Goal: Task Accomplishment & Management: Manage account settings

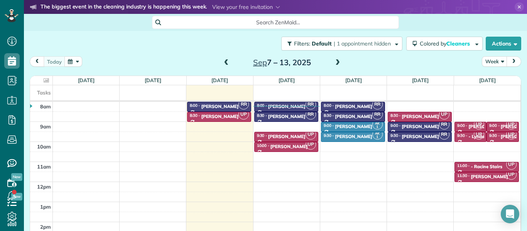
scroll to position [3, 3]
click at [228, 62] on span at bounding box center [226, 62] width 8 height 7
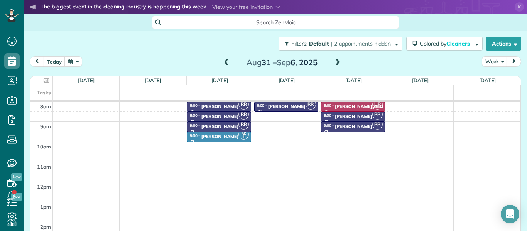
click at [339, 63] on span at bounding box center [338, 62] width 8 height 7
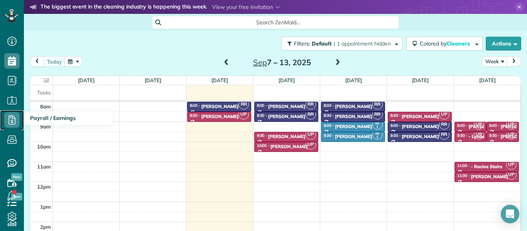
click at [12, 120] on use at bounding box center [11, 119] width 7 height 9
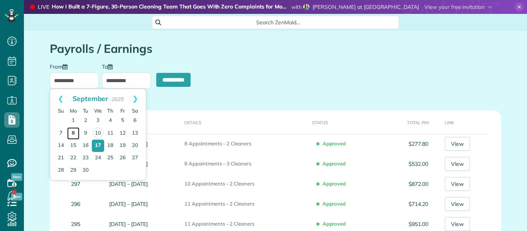
click at [73, 130] on link "8" at bounding box center [73, 133] width 12 height 12
type input "**********"
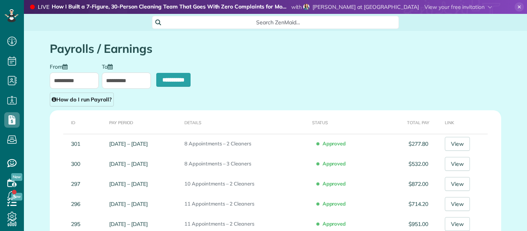
scroll to position [3, 3]
click at [118, 81] on input "**********" at bounding box center [126, 81] width 49 height 16
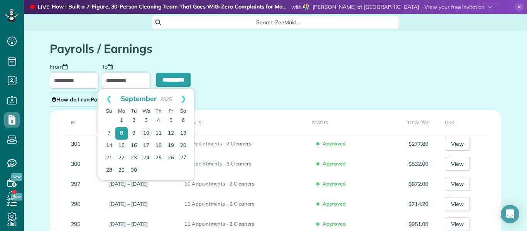
click at [61, 82] on input "**********" at bounding box center [74, 81] width 49 height 16
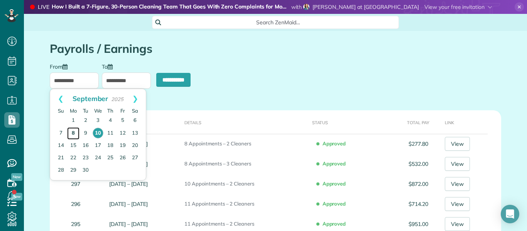
click at [72, 132] on link "8" at bounding box center [73, 133] width 12 height 12
type input "**********"
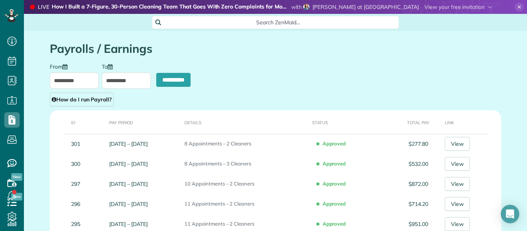
click at [129, 76] on input "**********" at bounding box center [126, 81] width 49 height 16
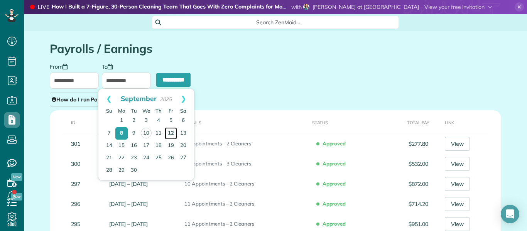
click at [171, 132] on link "12" at bounding box center [171, 133] width 12 height 12
type input "**********"
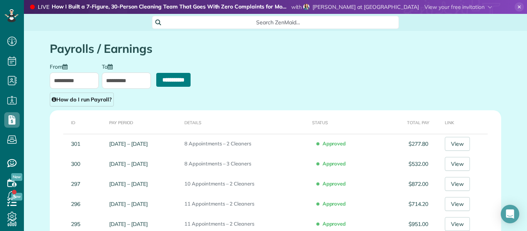
click at [175, 79] on input "**********" at bounding box center [173, 80] width 34 height 14
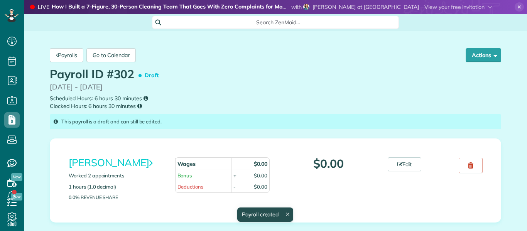
scroll to position [3, 3]
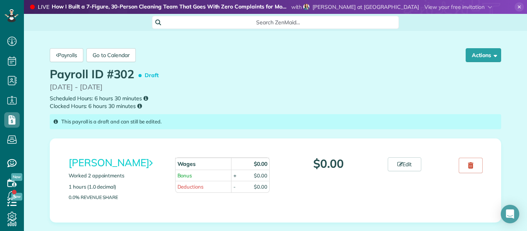
click at [285, 92] on p "09/08/2025 - 09/12/2025" at bounding box center [276, 87] width 452 height 10
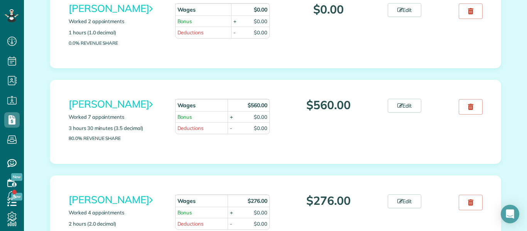
scroll to position [170, 0]
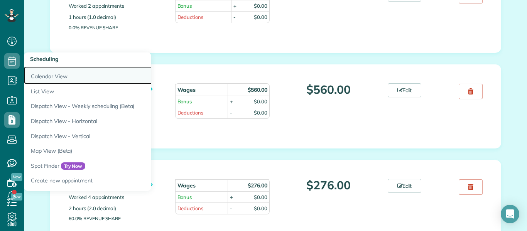
click at [43, 81] on link "Calendar View" at bounding box center [120, 75] width 193 height 18
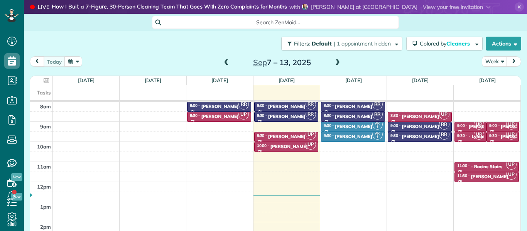
scroll to position [3, 3]
click at [227, 62] on span at bounding box center [226, 62] width 8 height 7
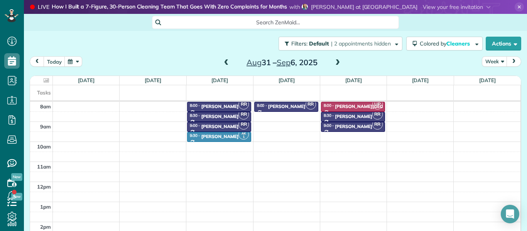
click at [335, 63] on span at bounding box center [338, 62] width 8 height 7
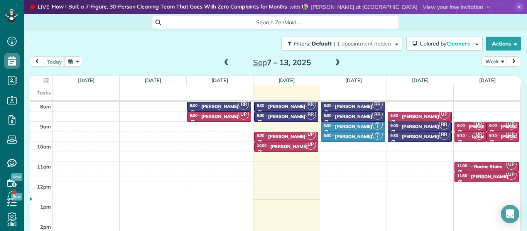
click at [216, 103] on div at bounding box center [219, 106] width 63 height 9
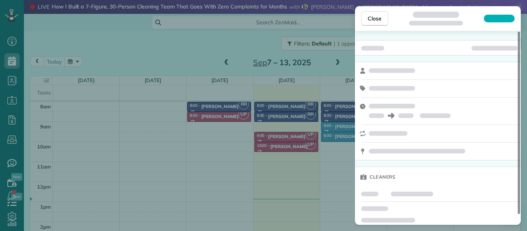
click at [216, 103] on div "Close Cleaners" at bounding box center [263, 115] width 527 height 231
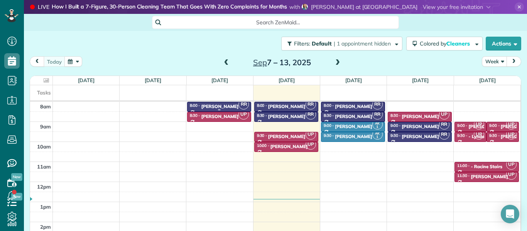
click at [216, 103] on div at bounding box center [219, 106] width 63 height 9
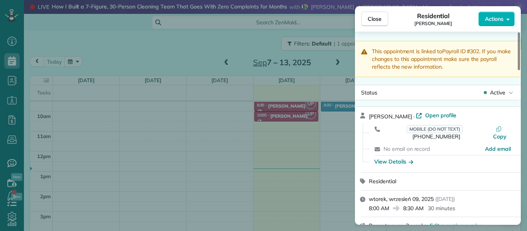
scroll to position [31, 0]
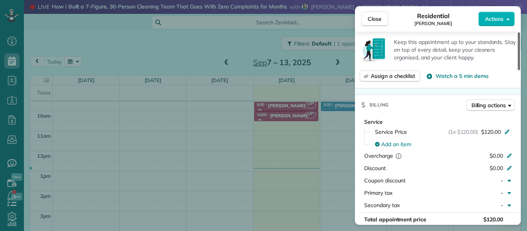
scroll to position [329, 0]
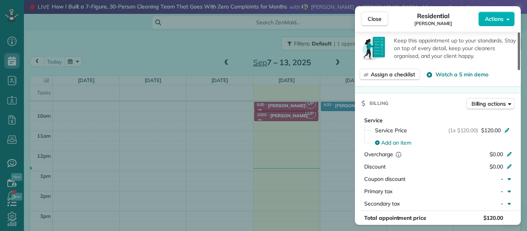
drag, startPoint x: 521, startPoint y: 66, endPoint x: 514, endPoint y: 130, distance: 64.4
click at [518, 70] on div at bounding box center [519, 51] width 2 height 38
click at [380, 22] on span "Close" at bounding box center [375, 19] width 14 height 8
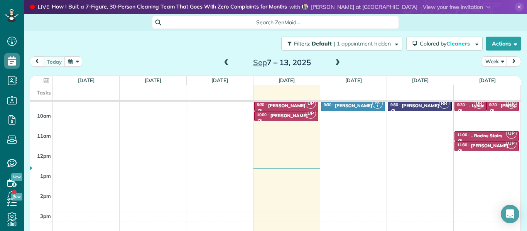
click at [337, 160] on div "8am 9am 10am 11am 12pm 1pm 2pm 3pm 4pm RR 8:00 - 8:30 Andrew Shapiro (860) 912-…" at bounding box center [275, 161] width 491 height 180
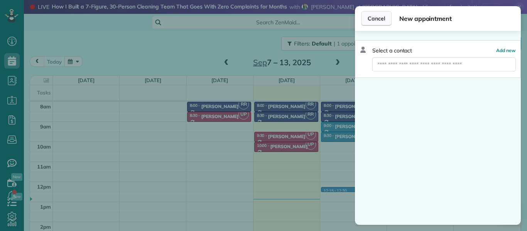
click at [376, 15] on span "Cancel" at bounding box center [376, 19] width 17 height 8
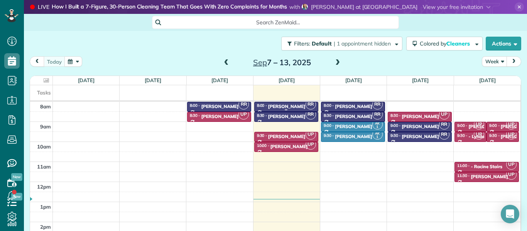
click at [277, 105] on div "Joe Capra" at bounding box center [286, 106] width 37 height 5
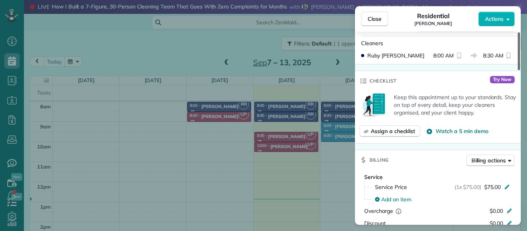
scroll to position [275, 0]
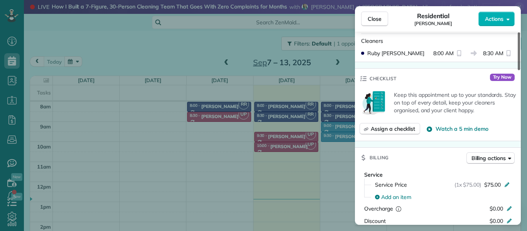
drag, startPoint x: 520, startPoint y: 64, endPoint x: 519, endPoint y: 118, distance: 53.7
click at [519, 70] on div at bounding box center [519, 51] width 2 height 38
click at [377, 15] on span "Close" at bounding box center [375, 19] width 14 height 8
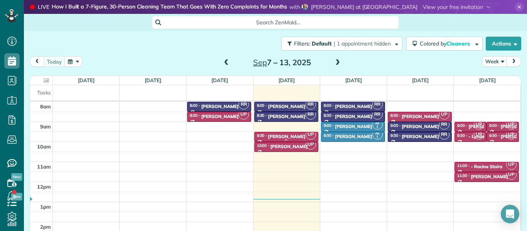
click at [277, 137] on div "Mariana" at bounding box center [286, 136] width 37 height 5
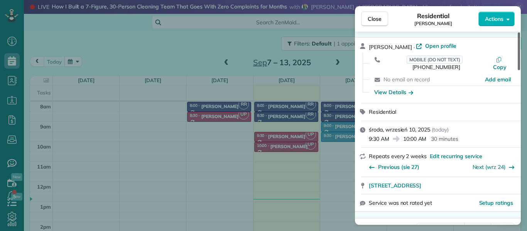
scroll to position [39, 0]
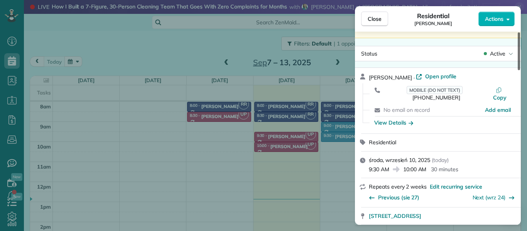
drag, startPoint x: 519, startPoint y: 42, endPoint x: 506, endPoint y: 49, distance: 14.6
click at [518, 49] on div at bounding box center [519, 51] width 2 height 38
click at [374, 17] on span "Close" at bounding box center [375, 19] width 14 height 8
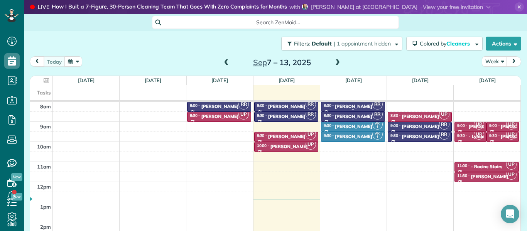
click at [354, 107] on div "Ben Jacobson" at bounding box center [353, 106] width 37 height 5
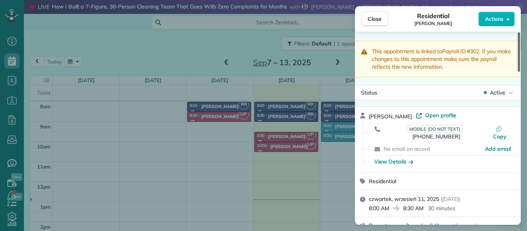
drag, startPoint x: 519, startPoint y: 56, endPoint x: 518, endPoint y: 33, distance: 22.8
click at [518, 33] on div at bounding box center [519, 51] width 2 height 39
click at [377, 15] on span "Close" at bounding box center [375, 19] width 14 height 8
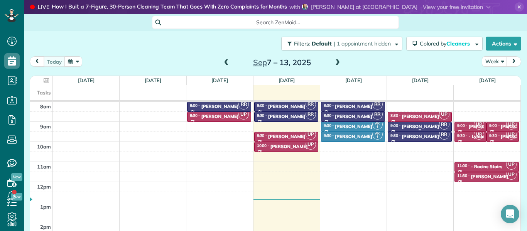
click at [411, 124] on div "Robert Sonnenfelt" at bounding box center [420, 126] width 37 height 5
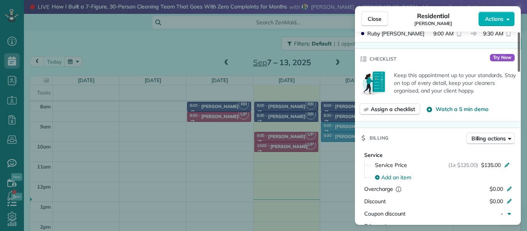
scroll to position [295, 0]
drag, startPoint x: 520, startPoint y: 56, endPoint x: 515, endPoint y: 115, distance: 60.0
click at [518, 72] on div at bounding box center [519, 51] width 2 height 39
click at [375, 18] on span "Close" at bounding box center [375, 19] width 14 height 8
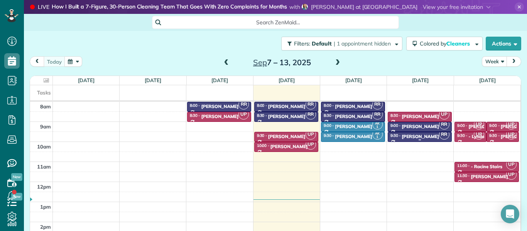
click at [426, 137] on div "Anthony Taylor" at bounding box center [420, 136] width 37 height 5
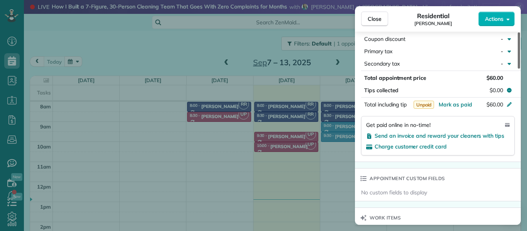
scroll to position [450, 0]
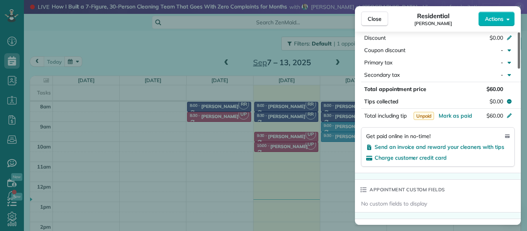
drag, startPoint x: 520, startPoint y: 56, endPoint x: 508, endPoint y: 140, distance: 84.7
click at [518, 69] on div at bounding box center [519, 50] width 2 height 36
click at [377, 18] on span "Close" at bounding box center [375, 19] width 14 height 8
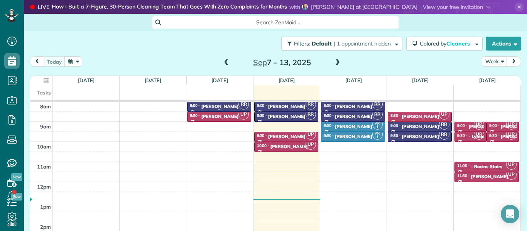
click at [227, 105] on div "Andrew Shapiro" at bounding box center [220, 106] width 37 height 5
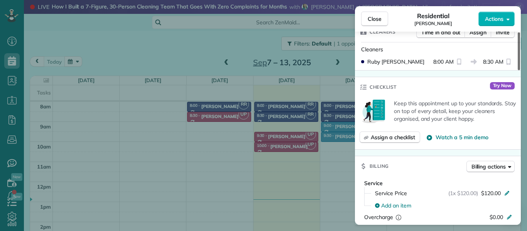
scroll to position [267, 0]
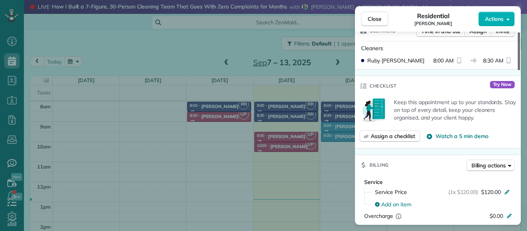
drag, startPoint x: 519, startPoint y: 54, endPoint x: 515, endPoint y: 107, distance: 52.7
click at [518, 70] on div at bounding box center [519, 51] width 2 height 38
click at [375, 18] on span "Close" at bounding box center [375, 19] width 14 height 8
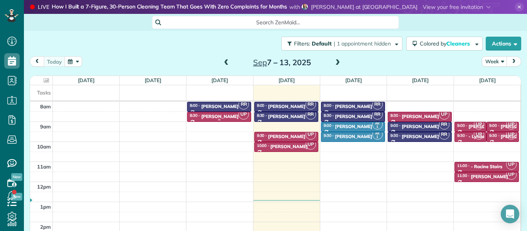
click at [212, 114] on div "Sarah McMillin" at bounding box center [220, 116] width 37 height 5
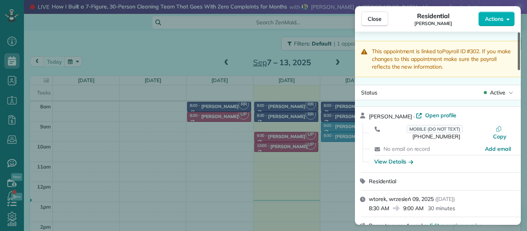
drag, startPoint x: 520, startPoint y: 62, endPoint x: 521, endPoint y: 4, distance: 57.5
click at [520, 32] on div at bounding box center [519, 51] width 2 height 38
click at [378, 17] on span "Close" at bounding box center [375, 19] width 14 height 8
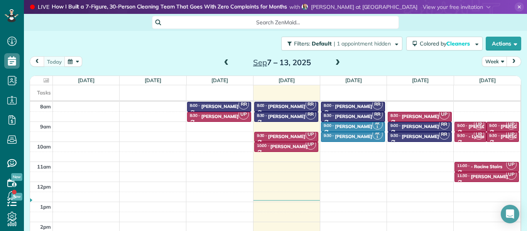
click at [227, 61] on span at bounding box center [226, 62] width 8 height 7
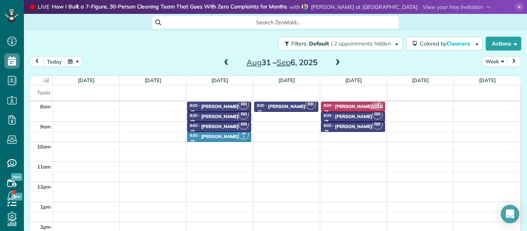
click at [338, 62] on span at bounding box center [338, 62] width 8 height 7
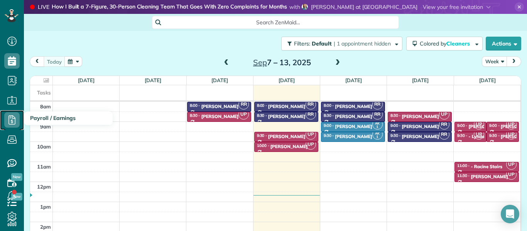
click at [13, 122] on icon at bounding box center [11, 119] width 15 height 15
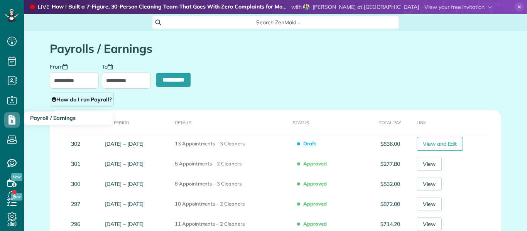
scroll to position [3, 3]
